Goal: Communication & Community: Answer question/provide support

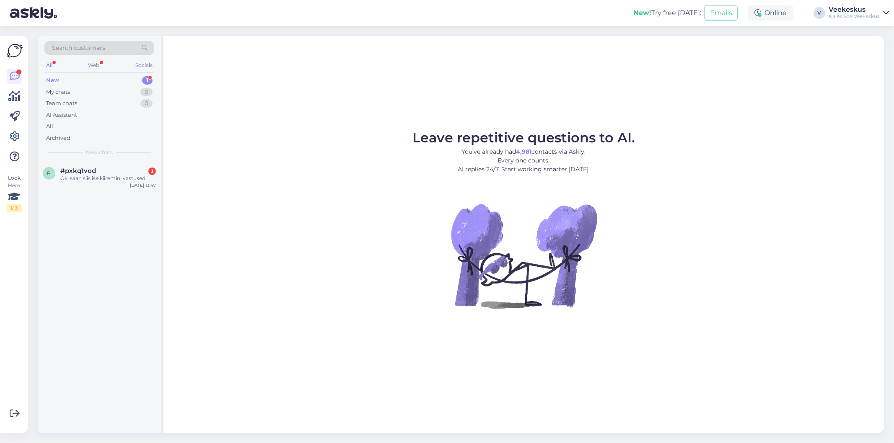
click at [106, 167] on div "#pxkq1vod 3" at bounding box center [108, 171] width 96 height 8
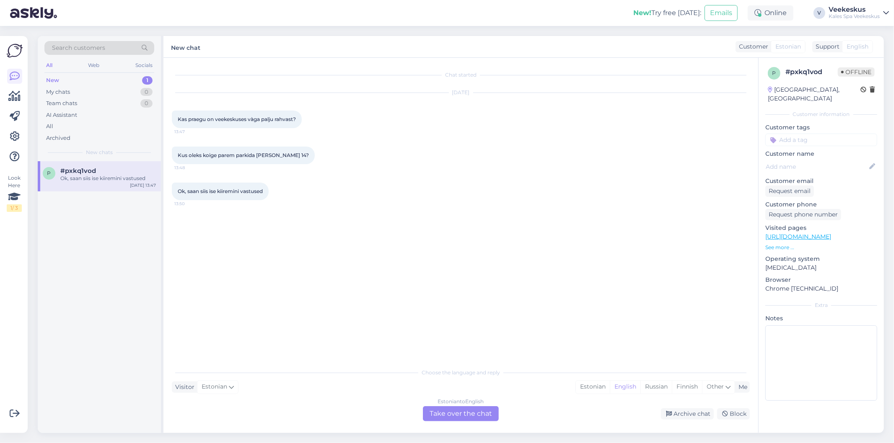
click at [409, 194] on div "Ok, saan siis ise kiiremini vastused 13:50" at bounding box center [461, 191] width 578 height 36
click at [489, 416] on div "Estonian to English Take over the chat" at bounding box center [461, 413] width 76 height 15
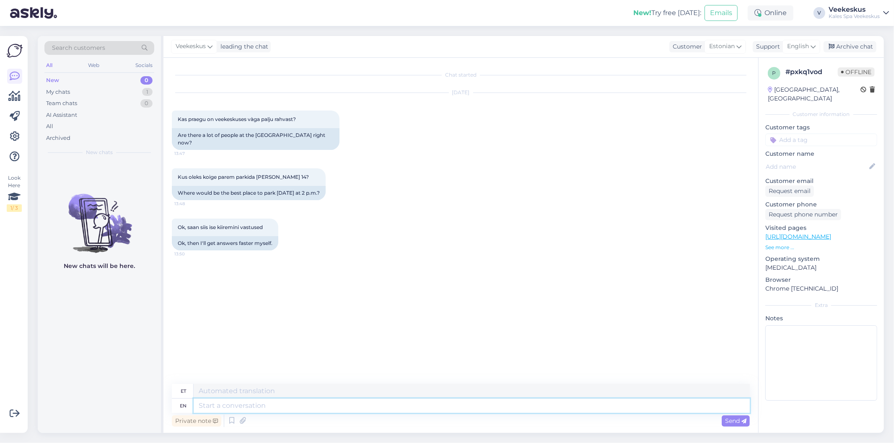
click at [478, 400] on textarea at bounding box center [472, 406] width 556 height 14
type textarea "Tere!"
type textarea "T"
click at [809, 51] on div "English" at bounding box center [801, 46] width 38 height 13
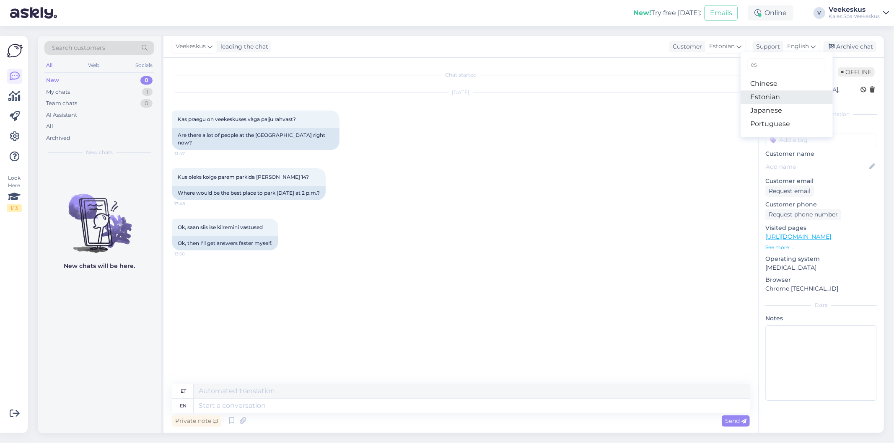
type input "es"
click at [788, 93] on link "Estonian" at bounding box center [786, 96] width 92 height 13
click at [259, 401] on textarea at bounding box center [461, 405] width 578 height 18
click at [390, 317] on div "Chat started [DATE] Kas praegu on veekeskuses vàga palju rahvast? 13:47 Are the…" at bounding box center [464, 227] width 585 height 322
click at [277, 397] on textarea "Tere! Keskuses" at bounding box center [461, 405] width 578 height 18
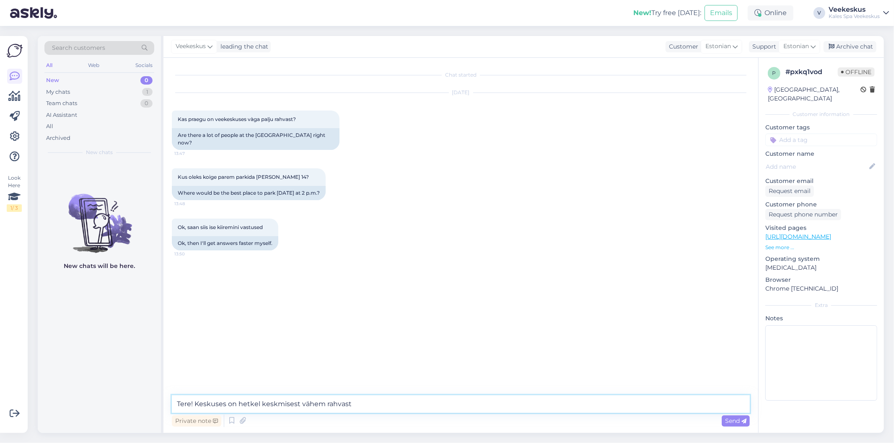
click at [370, 403] on textarea "Tere! Keskuses on hetkel keskmisest vähem rahvast" at bounding box center [461, 405] width 578 height 18
click at [403, 399] on textarea "Tere! Keskuses on hetkel keskmisest vähem rahvast" at bounding box center [461, 405] width 578 height 18
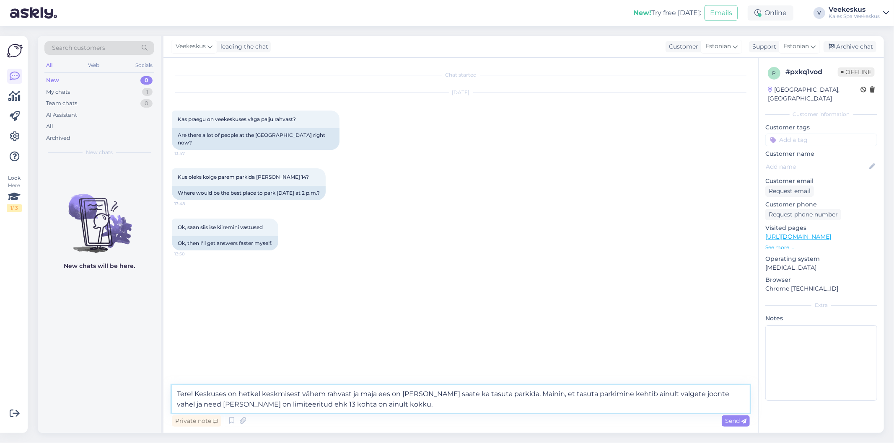
click at [386, 398] on textarea "Tere! Keskuses on hetkel keskmisest vähem rahvast ja maja ees on [PERSON_NAME] …" at bounding box center [461, 399] width 578 height 28
drag, startPoint x: 257, startPoint y: 400, endPoint x: 236, endPoint y: 398, distance: 21.0
click at [256, 400] on textarea "Tere! Keskuses on hetkel keskmisest vähem rahvast ja maja ees on [PERSON_NAME] …" at bounding box center [461, 399] width 578 height 28
drag, startPoint x: 174, startPoint y: 394, endPoint x: 195, endPoint y: 403, distance: 22.7
click at [174, 396] on textarea "Tere! Keskuses on hetkel keskmisest vähem rahvast ja maja ees on [PERSON_NAME] …" at bounding box center [461, 399] width 578 height 28
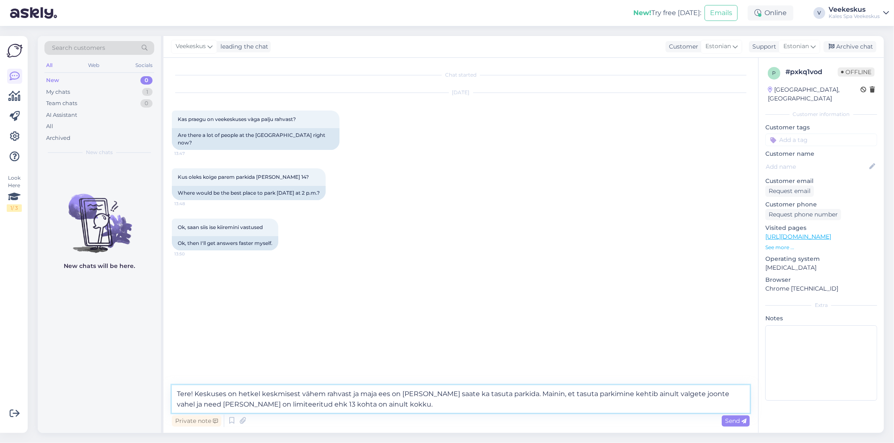
click at [207, 403] on textarea "Tere! Keskuses on hetkel keskmisest vähem rahvast ja maja ees on [PERSON_NAME] …" at bounding box center [461, 399] width 578 height 28
click at [372, 396] on textarea "Tere! Keskuses on hetkel keskmisest vähem rahvast ja maja ees on [PERSON_NAME] …" at bounding box center [461, 399] width 578 height 28
click at [383, 406] on textarea "Tere! Keskuses on hetkel keskmisest vähem rahvast ja maja ees on [PERSON_NAME] …" at bounding box center [461, 399] width 578 height 28
click at [211, 393] on textarea "Tere! Keskuses on hetkel keskmisest vähem rahvast ja maja ees on [PERSON_NAME] …" at bounding box center [461, 399] width 578 height 28
drag, startPoint x: 242, startPoint y: 395, endPoint x: 271, endPoint y: 396, distance: 28.5
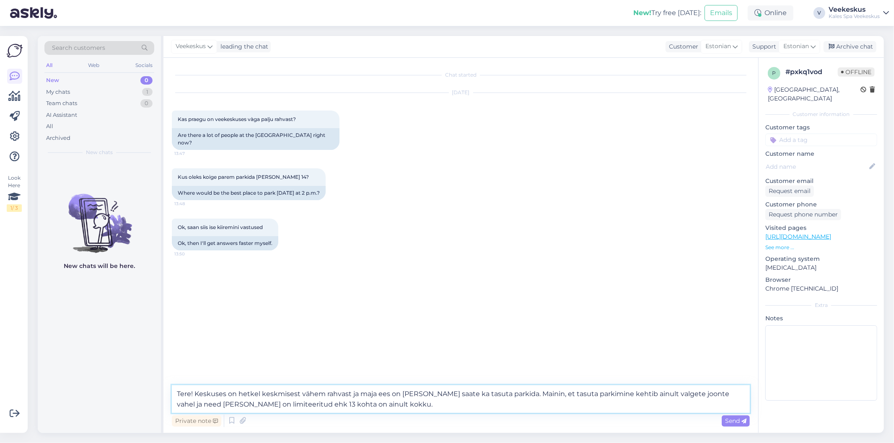
click at [243, 395] on textarea "Tere! Keskuses on hetkel keskmisest vähem rahvast ja maja ees on [PERSON_NAME] …" at bounding box center [461, 399] width 578 height 28
click at [299, 397] on textarea "Tere! Keskuses on hetkel keskmisest vähem rahvast ja maja ees on [PERSON_NAME] …" at bounding box center [461, 399] width 578 height 28
drag, startPoint x: 330, startPoint y: 398, endPoint x: 341, endPoint y: 399, distance: 11.3
click at [331, 398] on textarea "Tere! Keskuses on hetkel keskmisest vähem rahvast ja maja ees on [PERSON_NAME] …" at bounding box center [461, 399] width 578 height 28
click at [380, 400] on textarea "Tere! Keskuses on hetkel keskmisest vähem rahvast ja maja ees on [PERSON_NAME] …" at bounding box center [461, 399] width 578 height 28
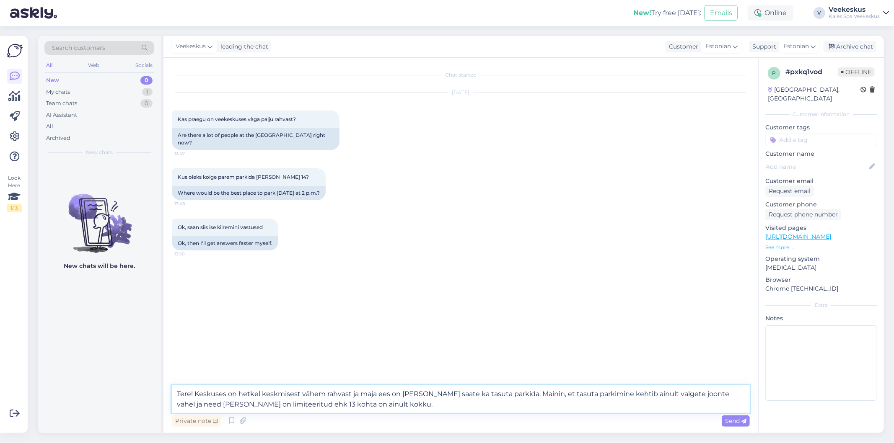
type textarea "Tere! Keskuses on hetkel keskmisest vähem rahvast ja maja ees on [PERSON_NAME] …"
click at [401, 414] on div "Private note Send" at bounding box center [461, 421] width 578 height 16
click at [394, 408] on textarea "Tere! Keskuses on hetkel keskmisest vähem rahvast ja maja ees on [PERSON_NAME] …" at bounding box center [461, 399] width 578 height 28
click at [550, 408] on textarea "Tere! Keskuses on hetkel keskmisest vähem rahvast ja maja ees on [PERSON_NAME] …" at bounding box center [461, 399] width 578 height 28
drag, startPoint x: 730, startPoint y: 421, endPoint x: 711, endPoint y: 416, distance: 19.8
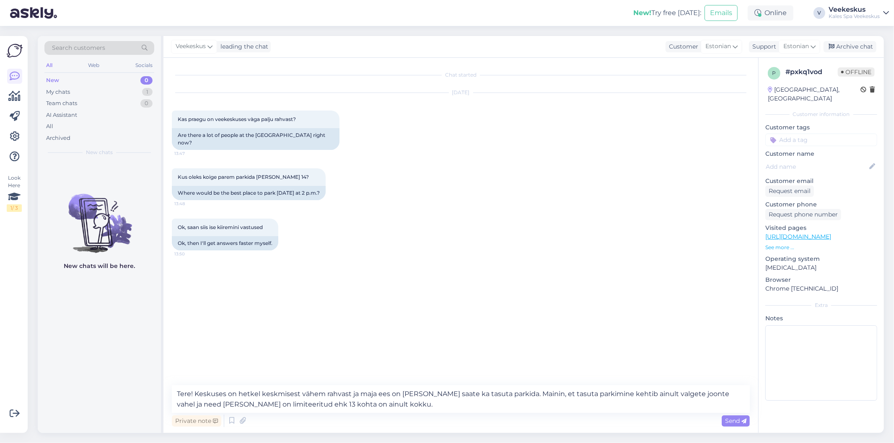
click at [729, 421] on span "Send" at bounding box center [735, 421] width 21 height 8
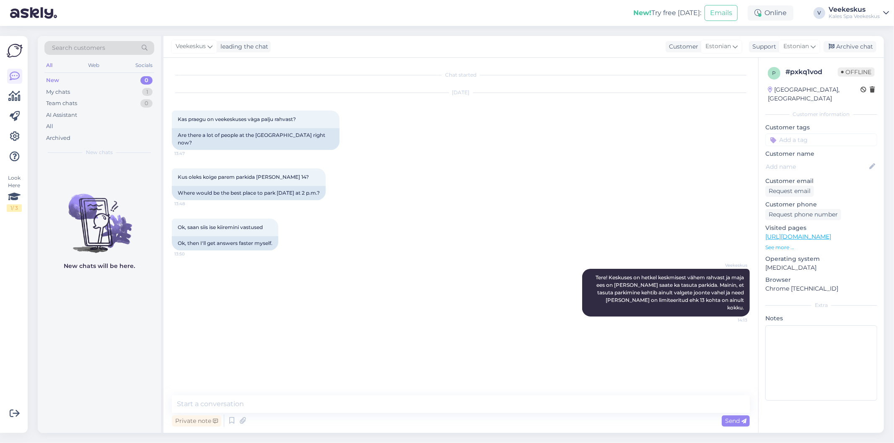
click at [847, 39] on div "Veekeskus leading the chat Customer Estonian Support Estonian es Chinese Estoni…" at bounding box center [523, 47] width 720 height 22
click at [843, 42] on div "Archive chat" at bounding box center [849, 46] width 53 height 11
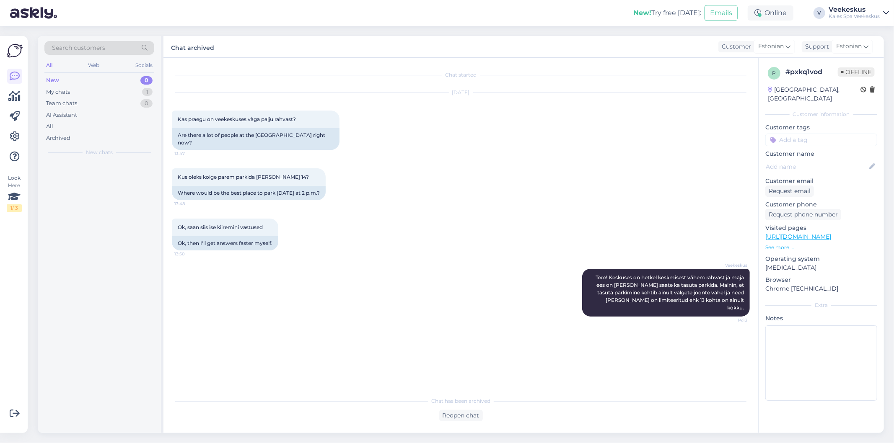
drag, startPoint x: 333, startPoint y: 302, endPoint x: 315, endPoint y: 278, distance: 30.4
click at [333, 302] on div "Veekeskus Tere! Keskuses on hetkel keskmisest vähem rahvast ja maja ees on [PER…" at bounding box center [461, 293] width 578 height 66
click at [112, 85] on div "New 0" at bounding box center [99, 81] width 110 height 12
click at [124, 90] on div "My chats 0" at bounding box center [99, 92] width 110 height 12
click at [120, 103] on div "Team chats 0" at bounding box center [99, 104] width 110 height 12
